Goal: Book appointment/travel/reservation

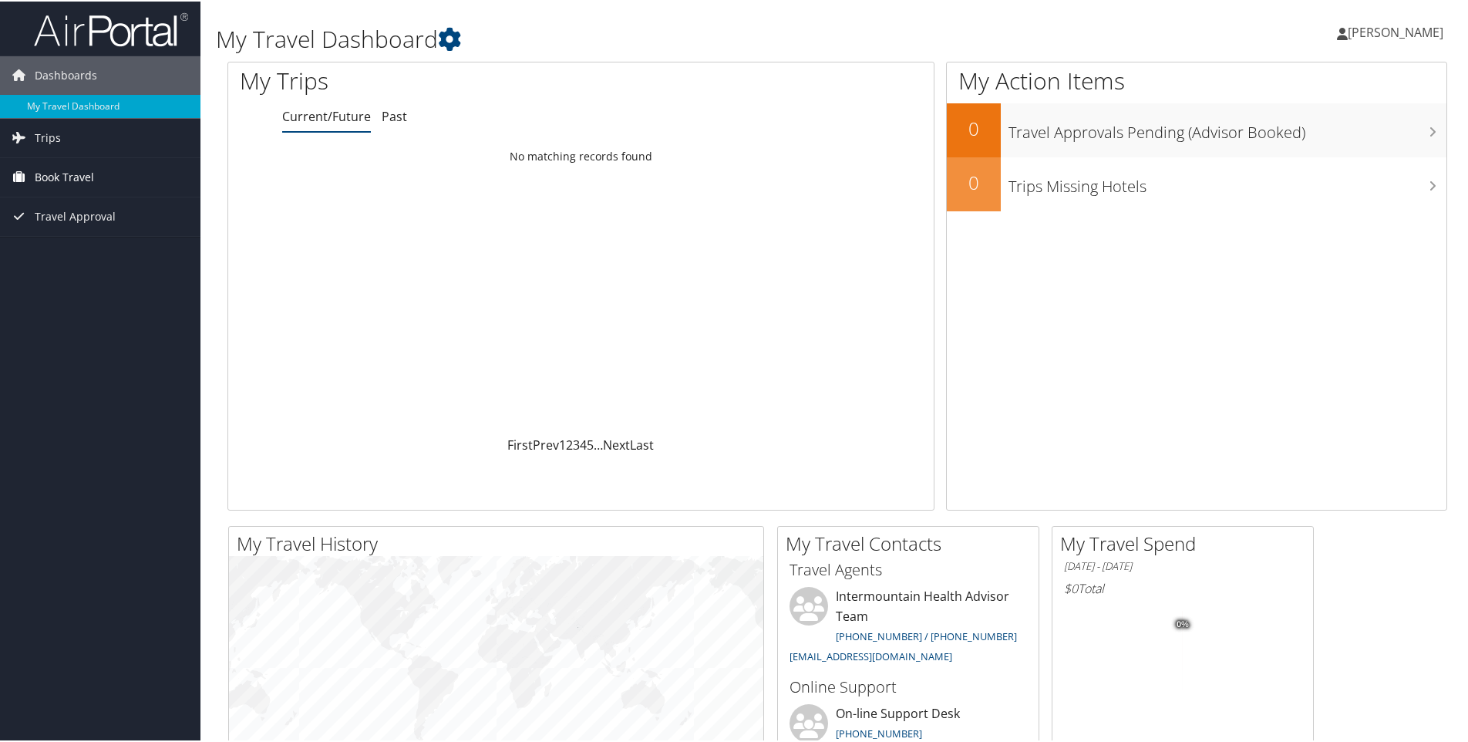
click at [53, 174] on span "Book Travel" at bounding box center [64, 176] width 59 height 39
click at [74, 248] on link "Book/Manage Online Trips" at bounding box center [100, 252] width 201 height 23
